Goal: Check status: Check status

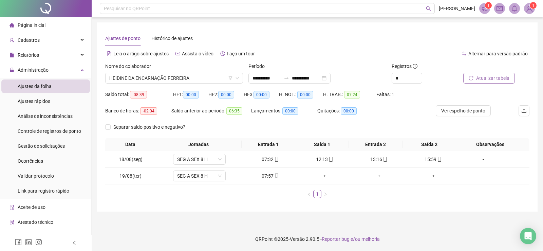
click at [504, 77] on span "Atualizar tabela" at bounding box center [492, 77] width 33 height 7
click at [213, 78] on span "HEIDINE DA ENCARNAÇÃO FERREIRA" at bounding box center [174, 78] width 130 height 10
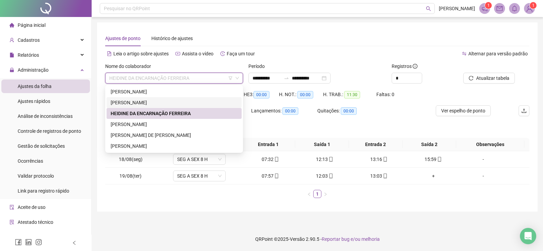
drag, startPoint x: 144, startPoint y: 102, endPoint x: 167, endPoint y: 104, distance: 23.2
click at [145, 102] on div "[PERSON_NAME]" at bounding box center [174, 102] width 127 height 7
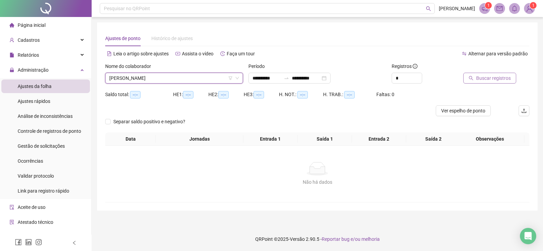
click at [503, 77] on span "Buscar registros" at bounding box center [493, 77] width 35 height 7
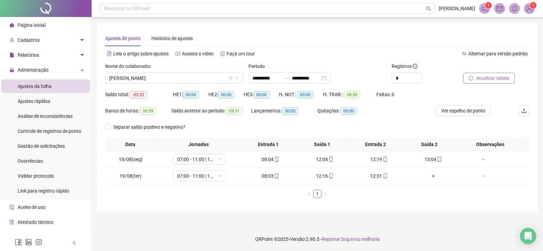
click at [497, 79] on span "Atualizar tabela" at bounding box center [492, 77] width 33 height 7
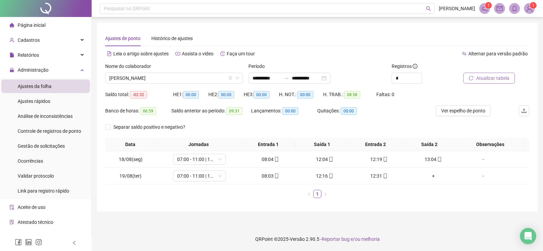
click at [497, 79] on span "Atualizar tabela" at bounding box center [492, 77] width 33 height 7
click at [216, 81] on span "[PERSON_NAME]" at bounding box center [174, 78] width 130 height 10
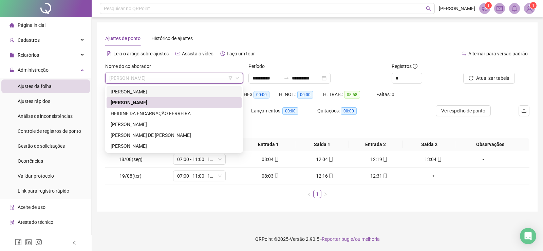
click at [160, 94] on div "[PERSON_NAME]" at bounding box center [174, 91] width 127 height 7
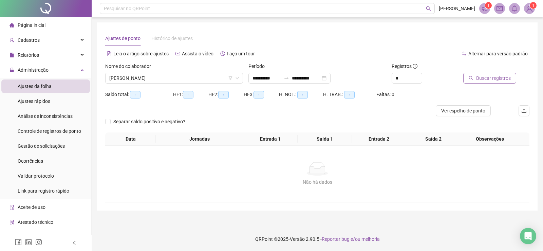
click at [481, 77] on span "Buscar registros" at bounding box center [493, 77] width 35 height 7
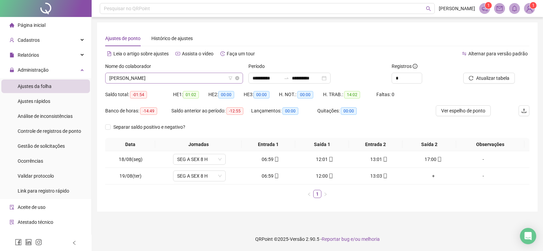
click at [191, 80] on span "[PERSON_NAME]" at bounding box center [174, 78] width 130 height 10
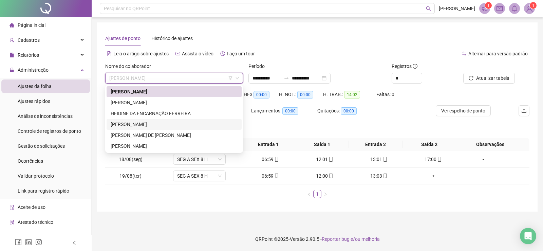
drag, startPoint x: 145, startPoint y: 123, endPoint x: 151, endPoint y: 122, distance: 6.6
click at [145, 123] on div "[PERSON_NAME]" at bounding box center [174, 124] width 127 height 7
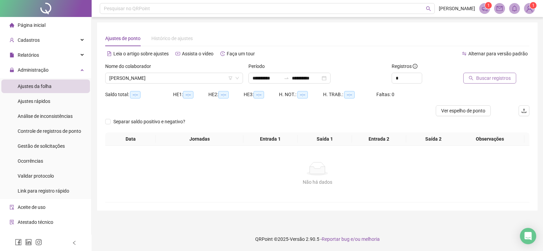
click at [497, 79] on span "Buscar registros" at bounding box center [493, 77] width 35 height 7
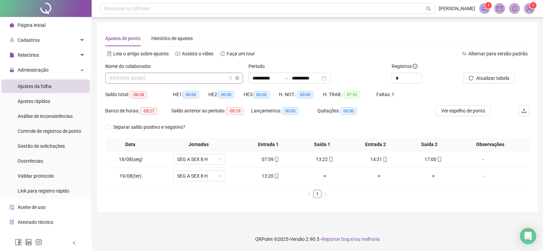
click at [204, 80] on span "[PERSON_NAME]" at bounding box center [174, 78] width 130 height 10
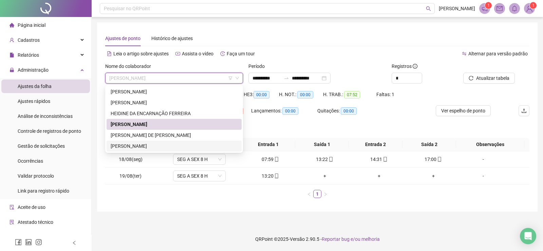
click at [150, 145] on div "[PERSON_NAME]" at bounding box center [174, 145] width 127 height 7
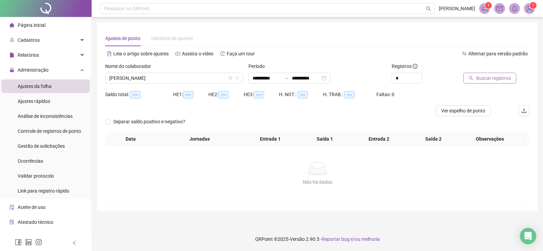
click at [496, 76] on span "Buscar registros" at bounding box center [493, 77] width 35 height 7
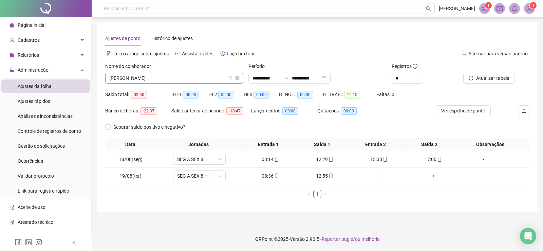
click at [199, 79] on span "[PERSON_NAME]" at bounding box center [174, 78] width 130 height 10
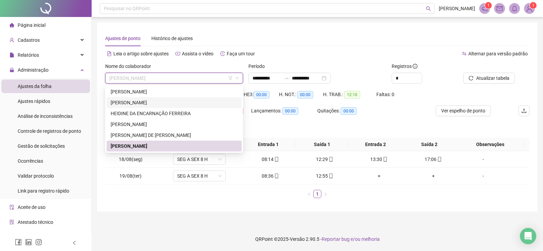
click at [136, 101] on div "[PERSON_NAME]" at bounding box center [174, 102] width 127 height 7
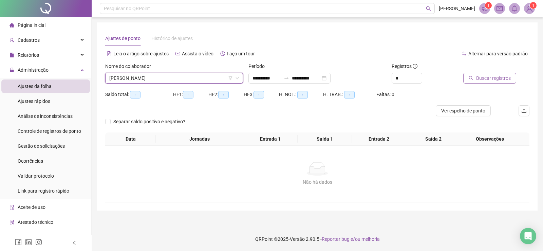
click at [496, 79] on span "Buscar registros" at bounding box center [493, 77] width 35 height 7
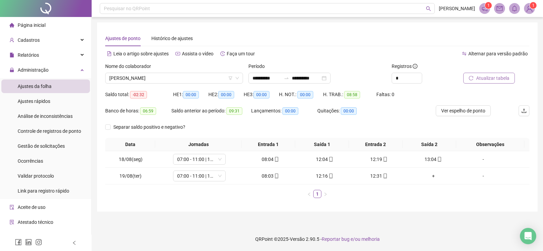
click at [496, 79] on span "Atualizar tabela" at bounding box center [492, 77] width 33 height 7
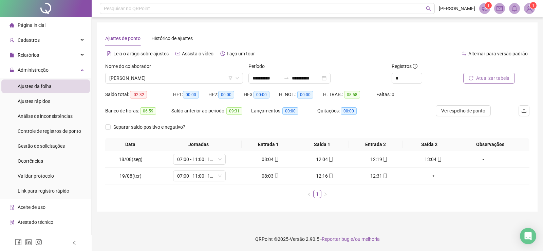
click at [496, 79] on span "Atualizar tabela" at bounding box center [492, 77] width 33 height 7
